Goal: Information Seeking & Learning: Learn about a topic

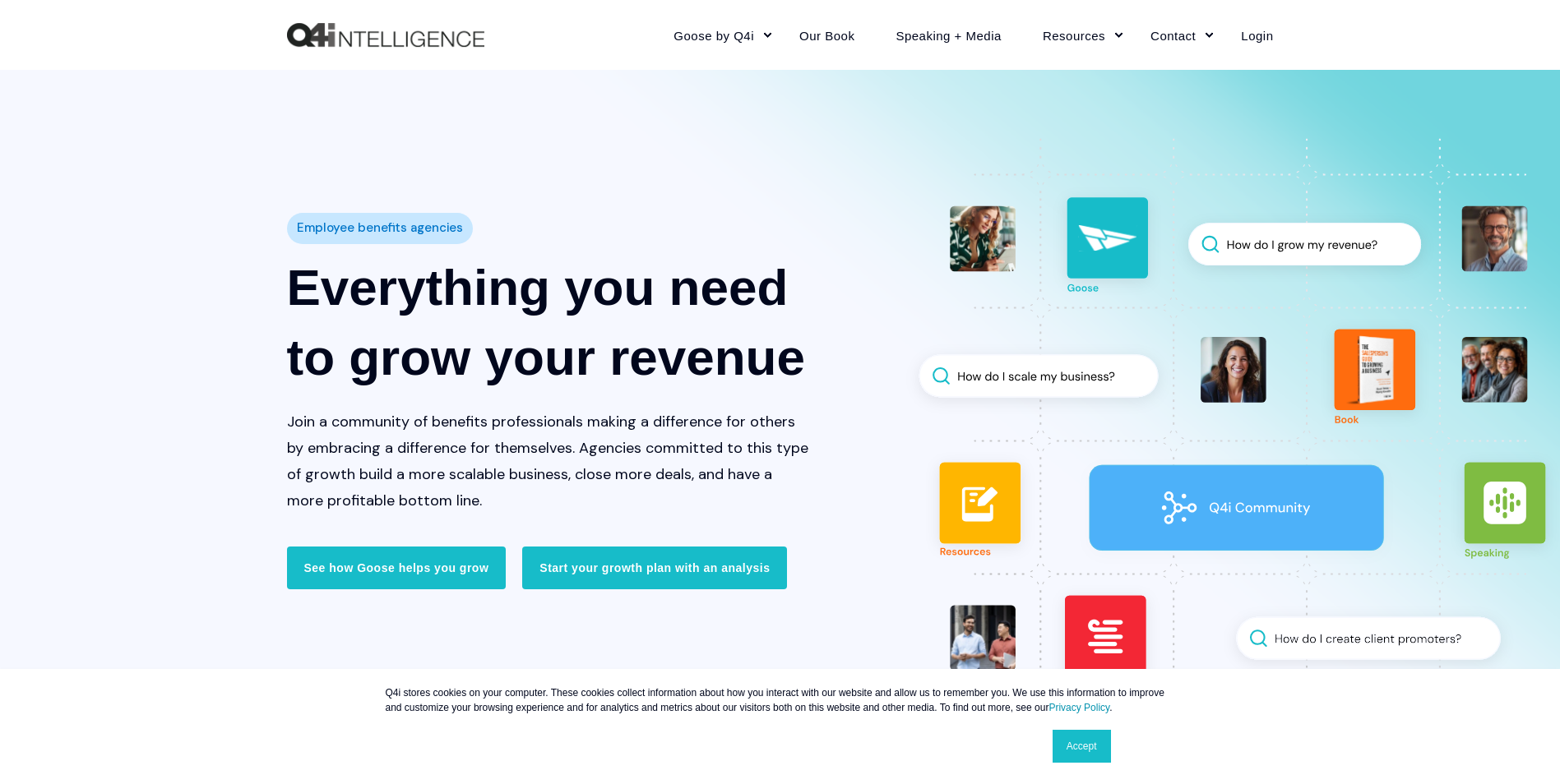
click at [1176, 154] on link "About" at bounding box center [1204, 149] width 131 height 37
